Goal: Task Accomplishment & Management: Use online tool/utility

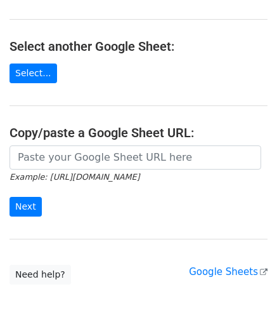
scroll to position [127, 0]
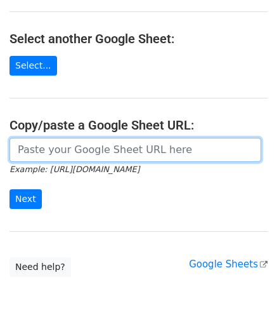
click at [63, 148] on input "url" at bounding box center [136, 150] width 252 height 24
paste input "[URL][DOMAIN_NAME]"
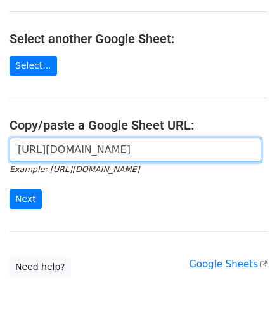
scroll to position [0, 284]
type input "[URL][DOMAIN_NAME]"
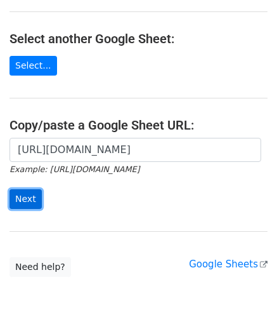
click at [24, 197] on input "Next" at bounding box center [26, 199] width 32 height 20
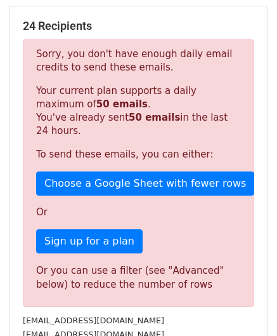
scroll to position [428, 0]
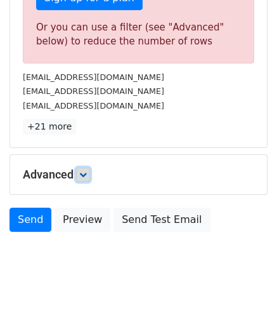
click at [87, 174] on icon at bounding box center [83, 175] width 8 height 8
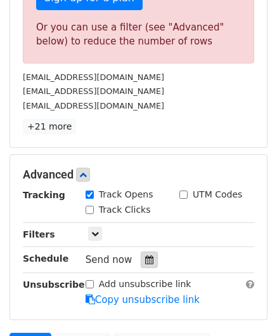
click at [145, 260] on icon at bounding box center [149, 259] width 8 height 9
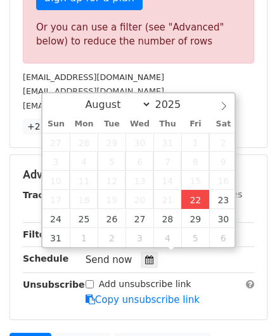
type input "2025-08-22 12:00"
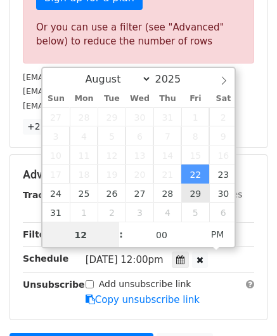
paste input "9"
type input "9"
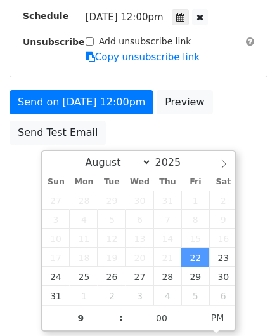
type input "2025-08-22 21:00"
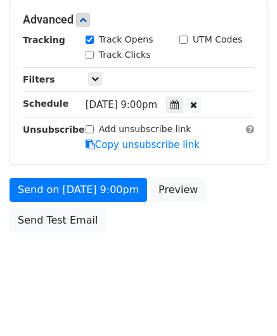
scroll to position [582, 0]
